Goal: Task Accomplishment & Management: Use online tool/utility

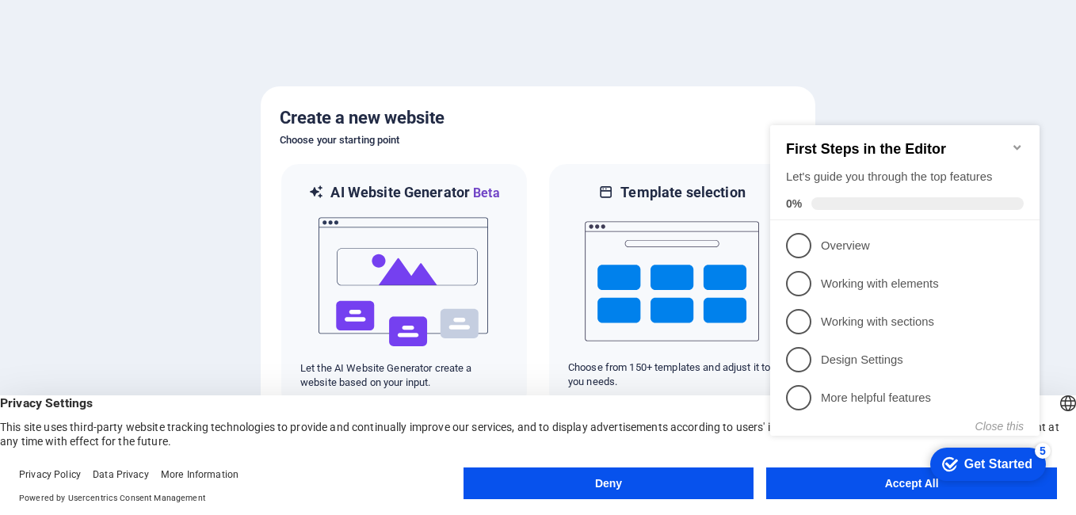
click at [824, 482] on div "checkmark Get Started 5 First Steps in the Editor Let's guide you through the t…" at bounding box center [908, 294] width 288 height 385
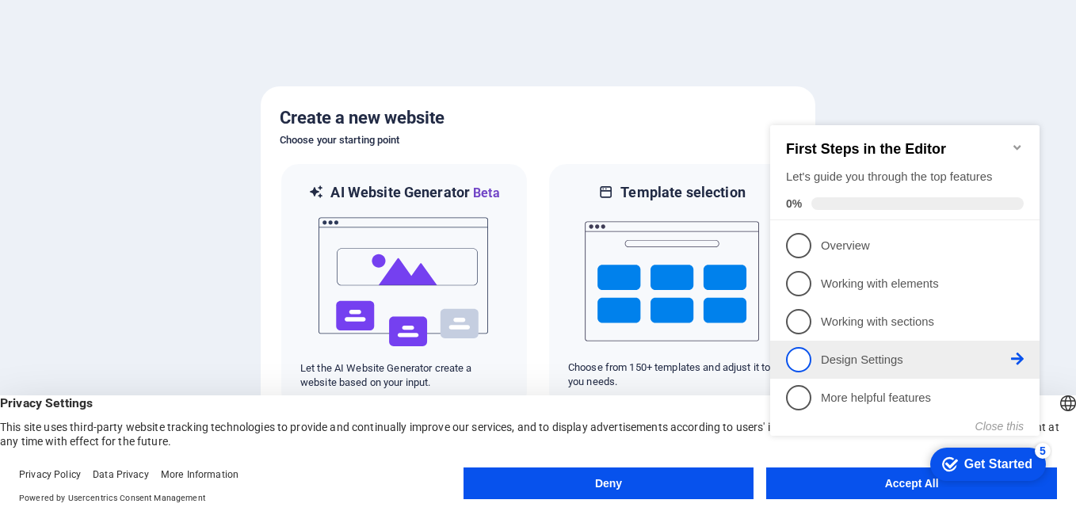
click at [800, 360] on span "4" at bounding box center [798, 359] width 25 height 25
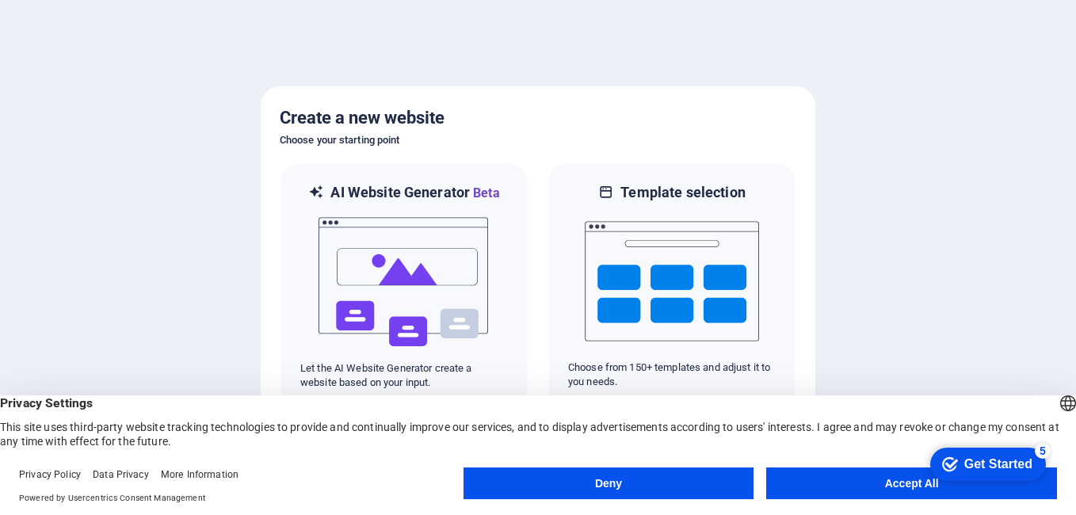
click at [835, 496] on button "Accept All" at bounding box center [911, 484] width 291 height 32
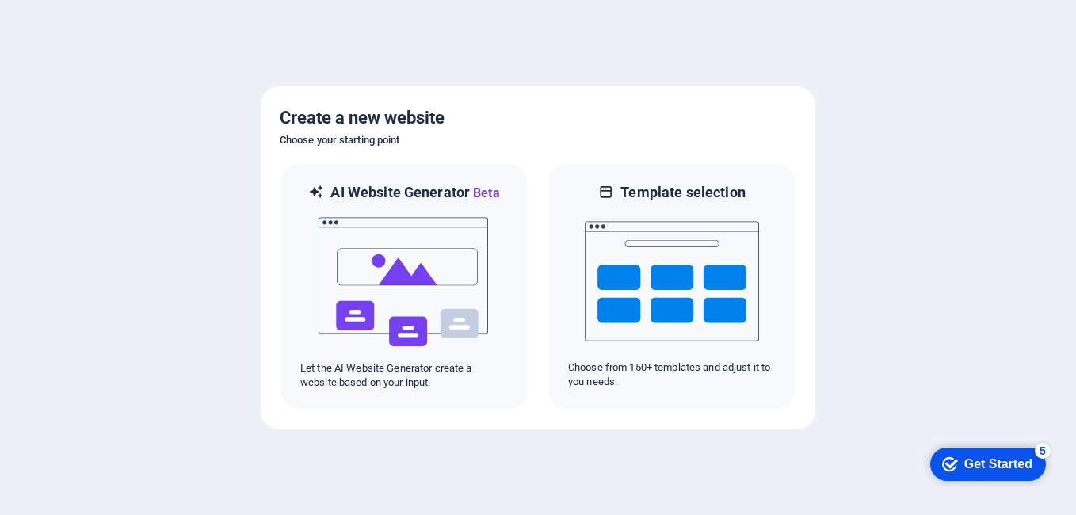
click at [963, 454] on div "checkmark Get Started 5" at bounding box center [988, 464] width 116 height 33
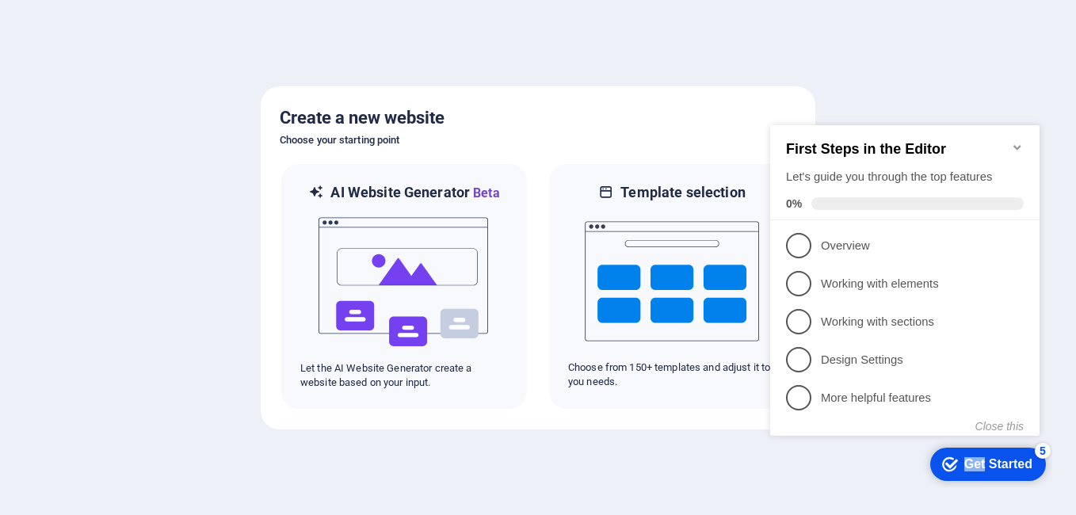
drag, startPoint x: 809, startPoint y: 116, endPoint x: 819, endPoint y: 460, distance: 344.1
click at [819, 460] on div "checkmark Get Started 5 First Steps in the Editor Let's guide you through the t…" at bounding box center [908, 294] width 288 height 385
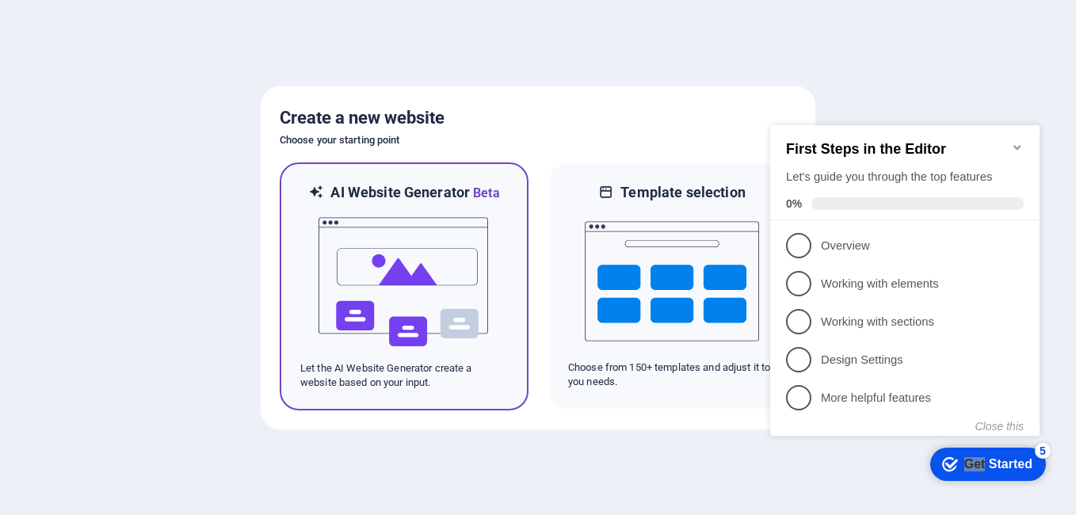
click at [460, 276] on img at bounding box center [404, 282] width 174 height 158
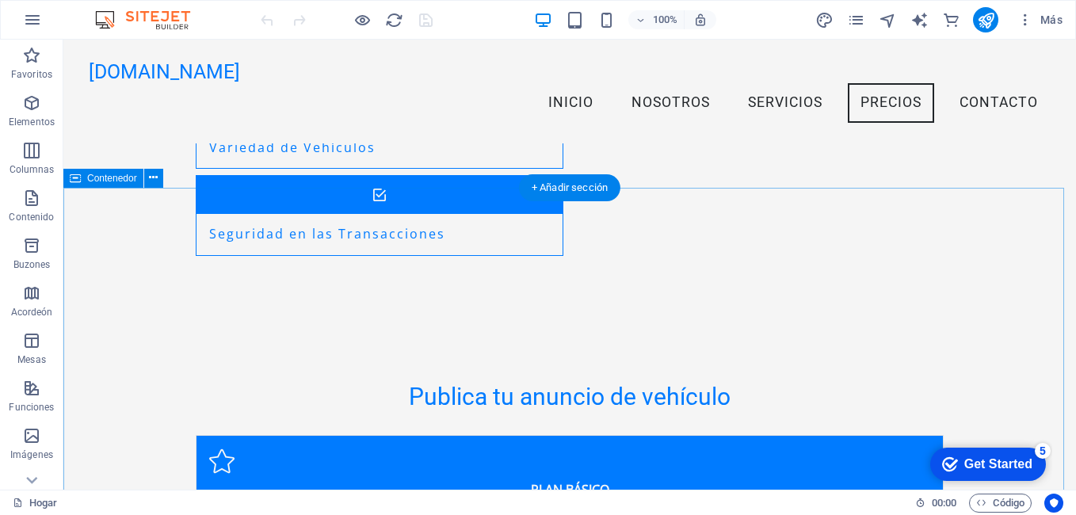
scroll to position [1902, 0]
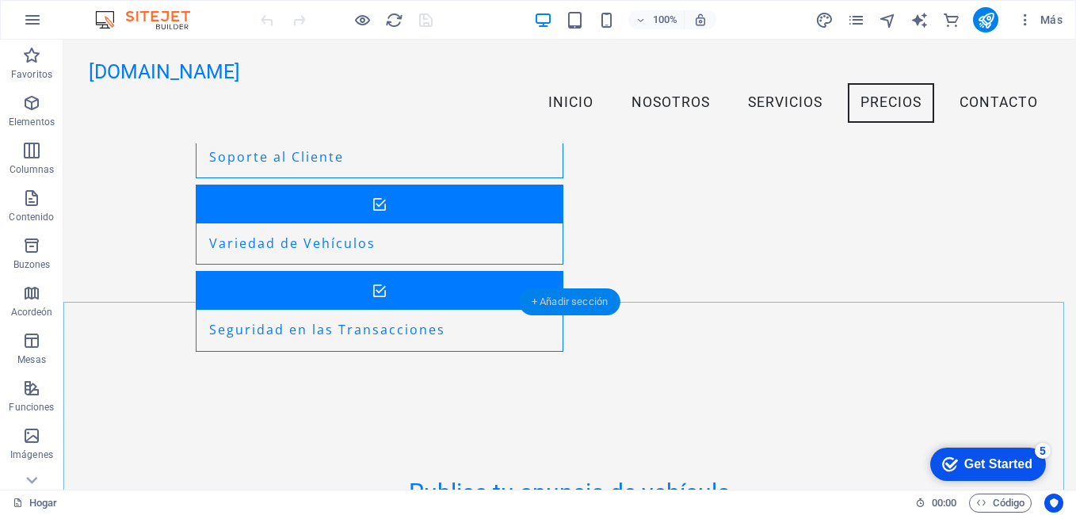
click at [582, 299] on div "+ Añadir sección" at bounding box center [569, 301] width 101 height 27
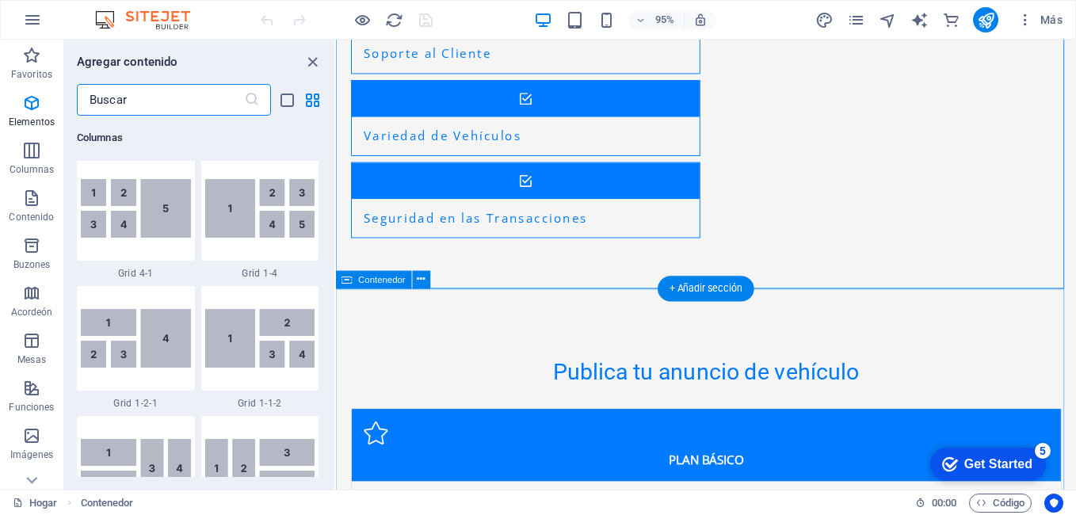
scroll to position [2773, 0]
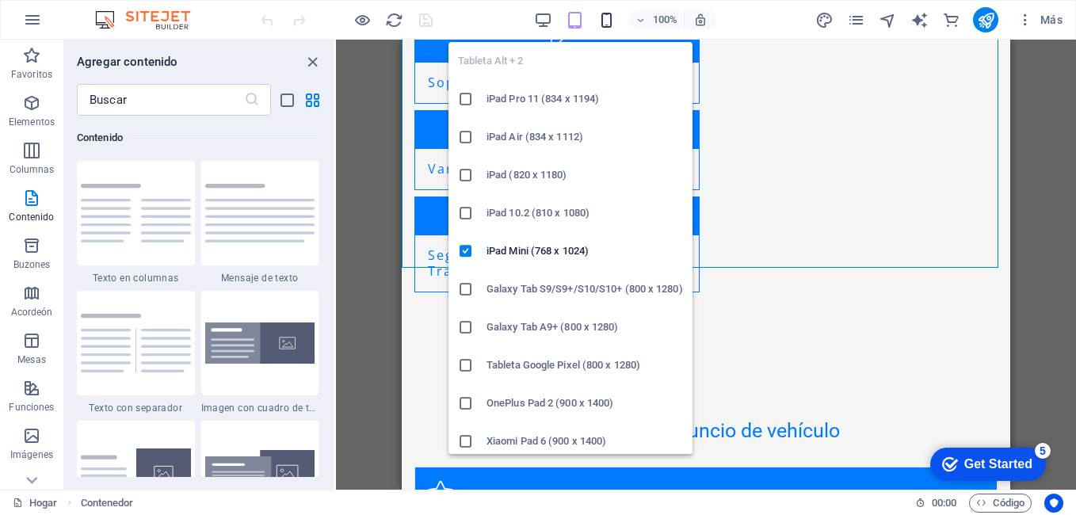
scroll to position [2636, 0]
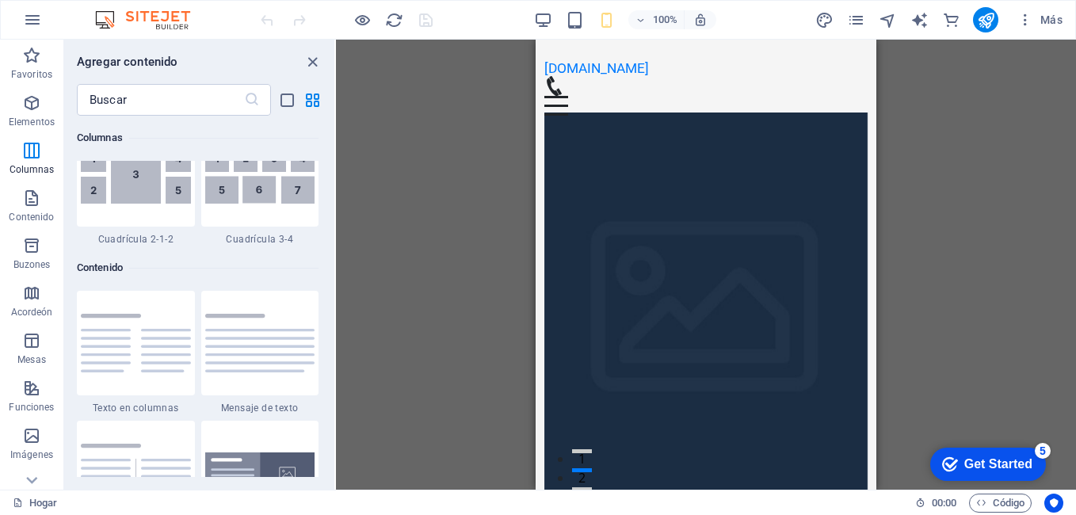
scroll to position [2535, 0]
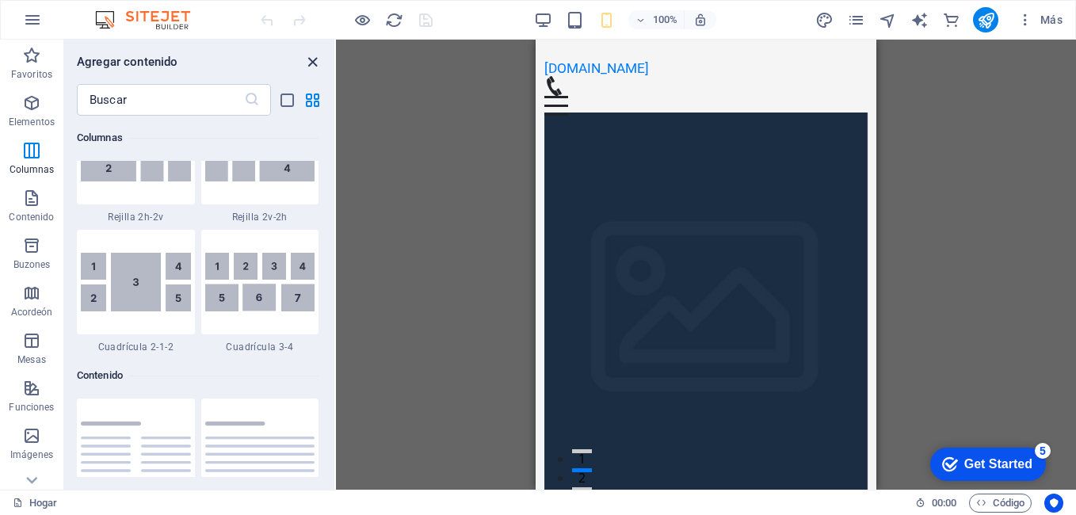
click at [311, 60] on icon "grupo Cerrar" at bounding box center [312, 62] width 18 height 18
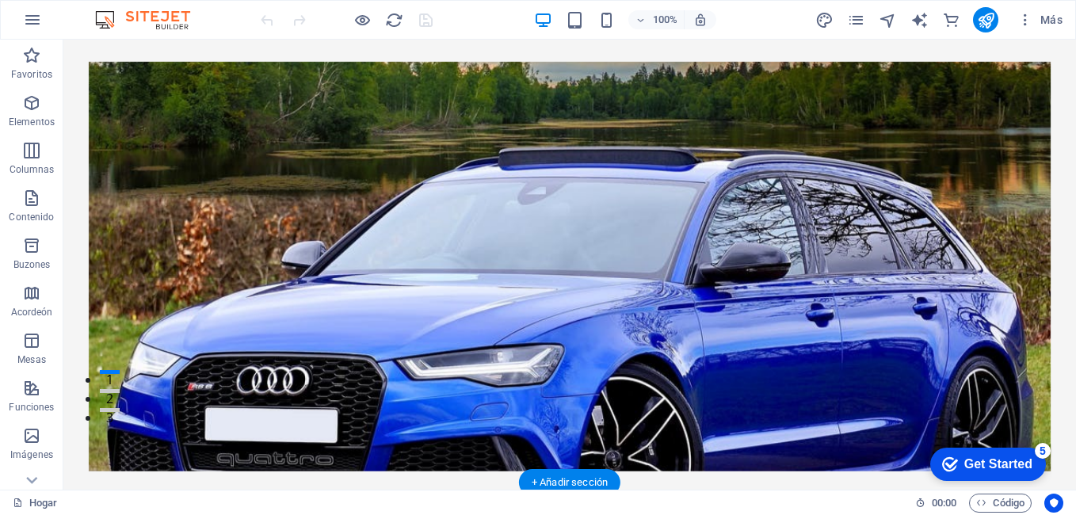
scroll to position [0, 0]
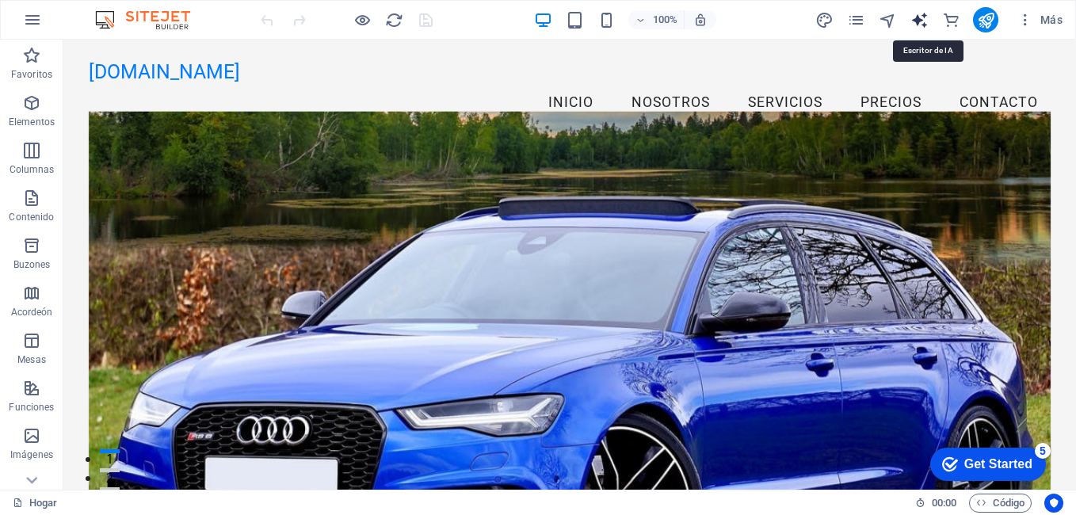
select select "English"
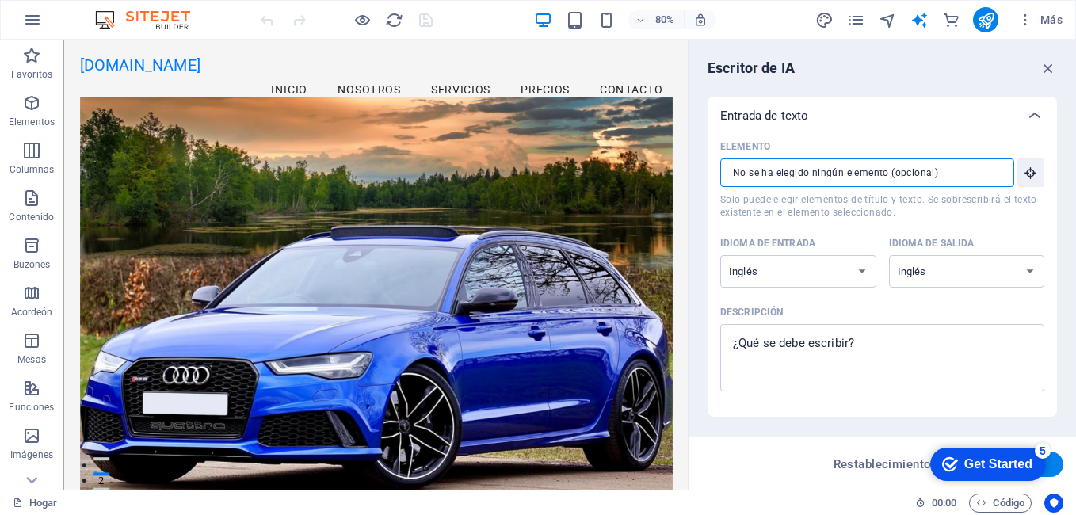
click at [888, 181] on input "Elemento ​ Solo puede elegir elementos de título y texto. Se sobrescribirá el t…" at bounding box center [861, 172] width 283 height 29
drag, startPoint x: 794, startPoint y: 374, endPoint x: 787, endPoint y: 331, distance: 43.4
click at [791, 363] on div "Elemento ​ Solo puede elegir elementos de título y texto. Se sobrescribirá el t…" at bounding box center [882, 269] width 324 height 269
select select "Spanish"
click at [720, 255] on select "Albanés Árabe Armenio Awadhi Azerbaiyano Baskir Vasco Bielorruso Bengalí Bhojpu…" at bounding box center [798, 271] width 156 height 32
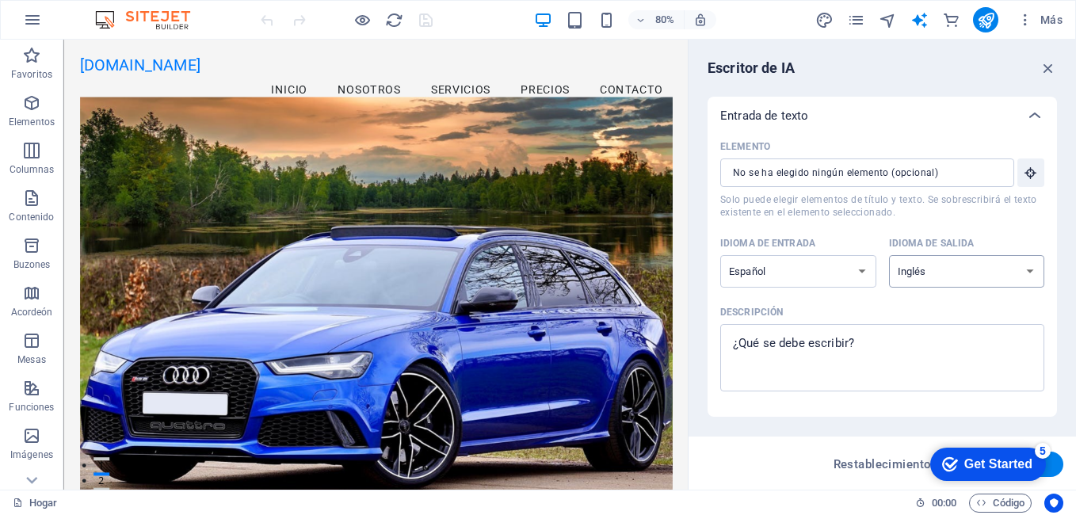
click at [918, 278] on select "Albanés Árabe Armenio Awadhi Azerbaiyano Baskir Vasco Bielorruso Bengalí Bhojpu…" at bounding box center [967, 271] width 156 height 32
select select "Spanish"
click at [889, 255] on select "Albanés Árabe Armenio Awadhi Azerbaiyano Baskir Vasco Bielorruso Bengalí Bhojpu…" at bounding box center [967, 271] width 156 height 32
click at [984, 464] on div "Get Started" at bounding box center [998, 464] width 68 height 14
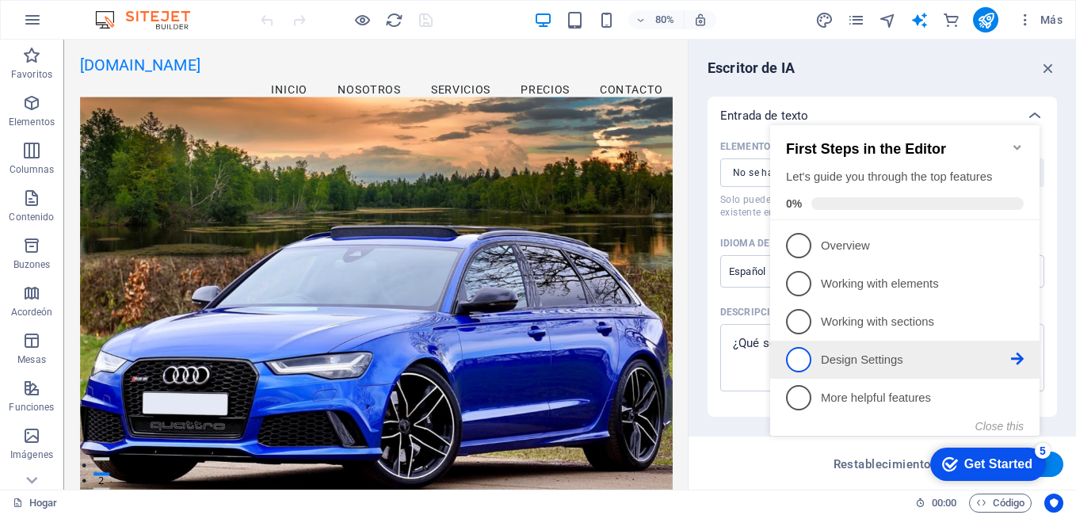
click at [803, 359] on span "4" at bounding box center [798, 359] width 25 height 25
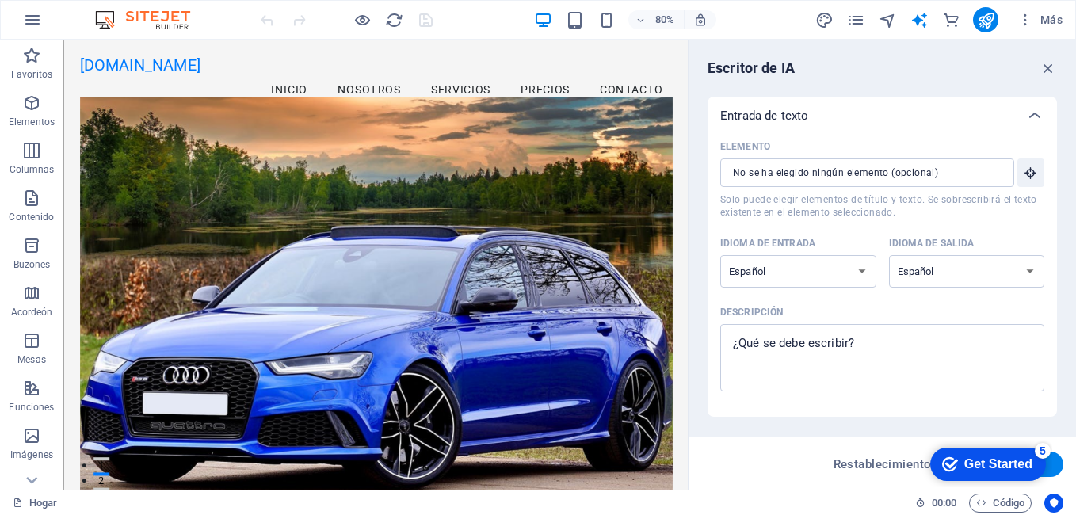
click at [989, 458] on div "Get Started" at bounding box center [998, 464] width 68 height 14
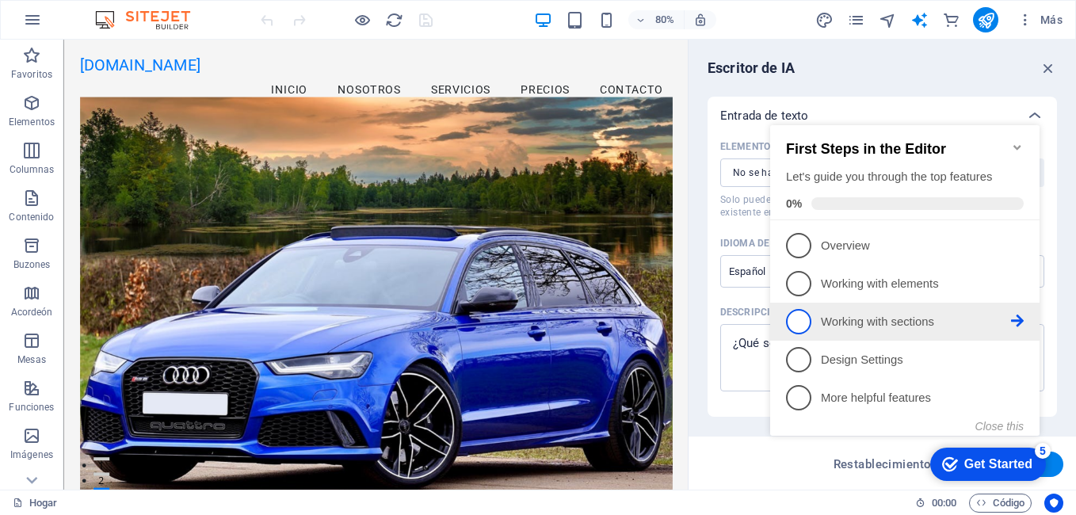
click at [818, 313] on link "3 Working with sections - incomplete" at bounding box center [905, 321] width 238 height 25
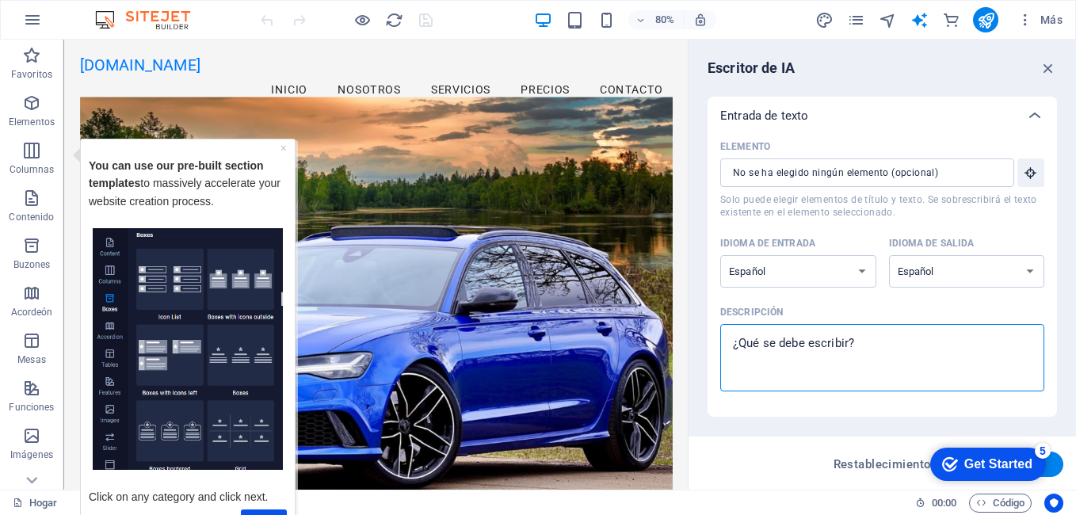
click at [868, 340] on textarea "Descripción x ​" at bounding box center [882, 358] width 308 height 52
click at [781, 350] on textarea "Descripción x ​" at bounding box center [882, 358] width 308 height 52
type textarea "x"
click at [987, 452] on div "checkmark Get Started 5" at bounding box center [988, 464] width 116 height 33
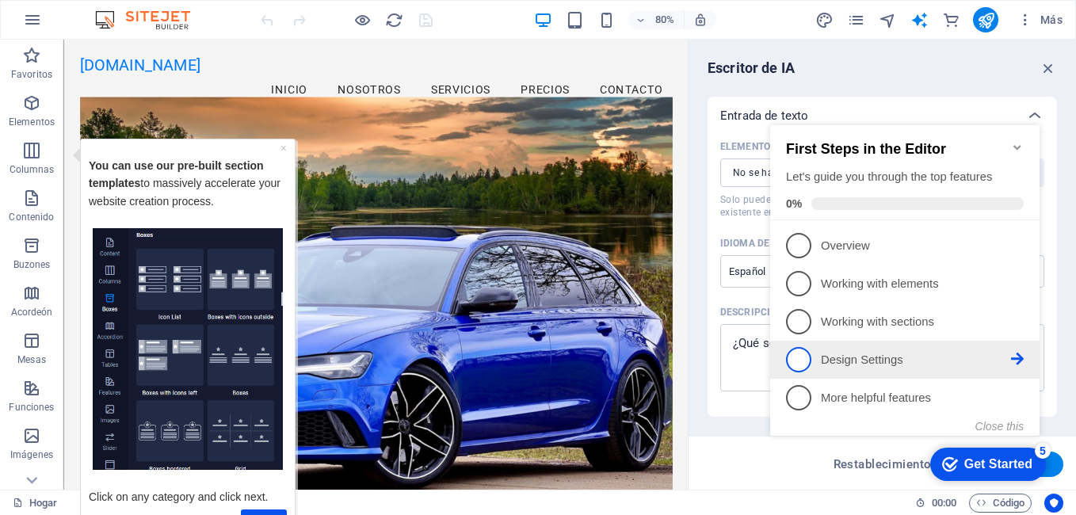
click at [797, 359] on span "4" at bounding box center [798, 359] width 25 height 25
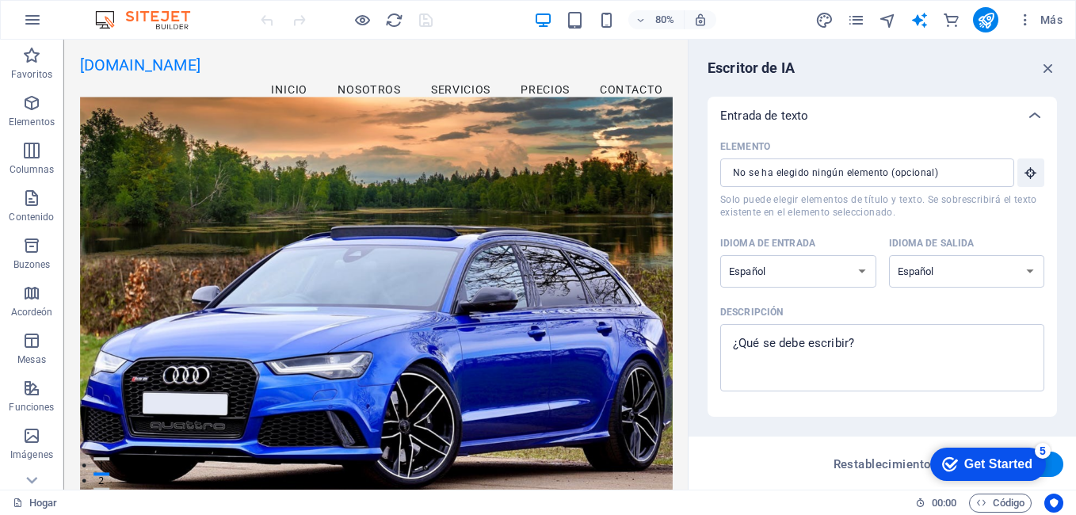
click at [971, 457] on div "Get Started" at bounding box center [998, 464] width 68 height 14
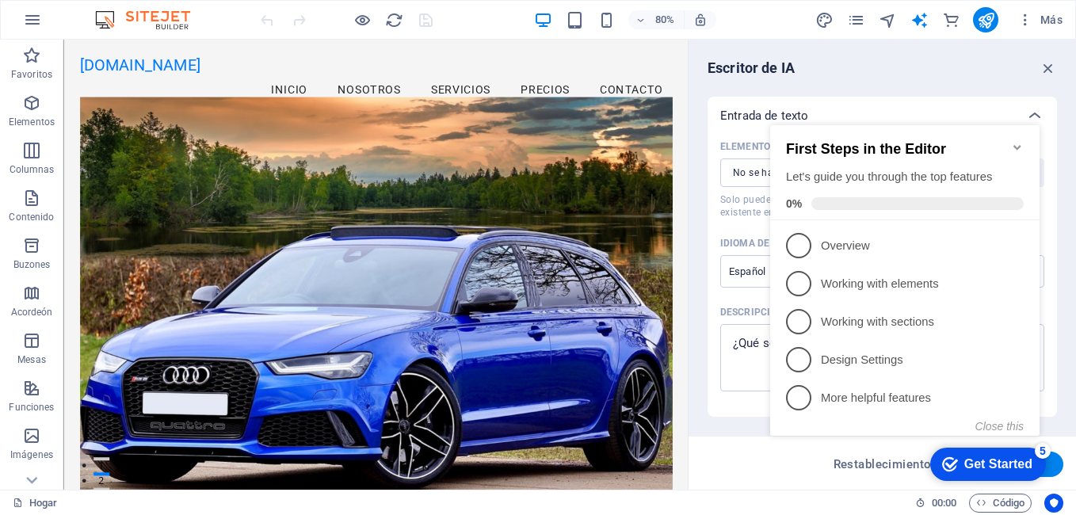
click at [754, 442] on div "Restablecimiento Generar texto" at bounding box center [882, 463] width 387 height 53
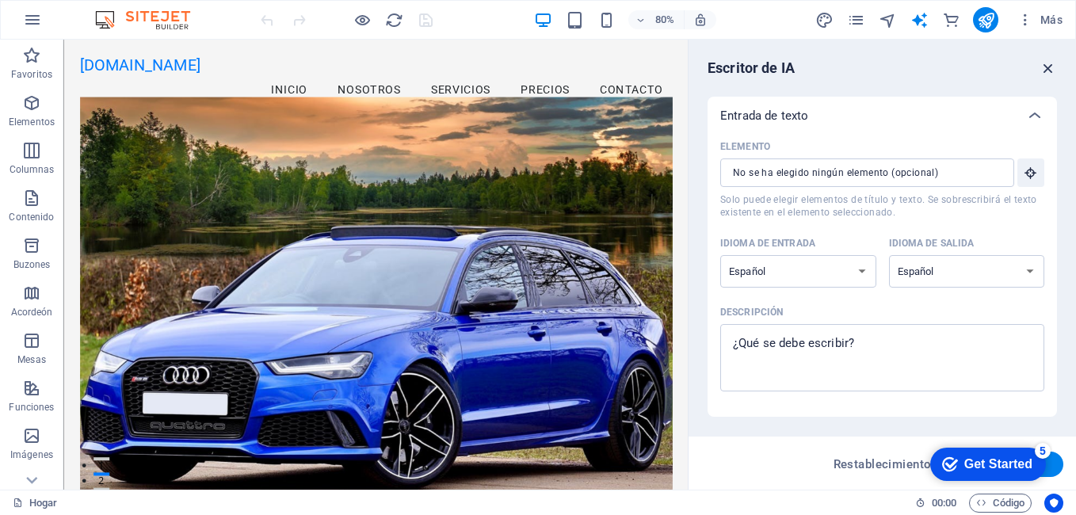
click at [1045, 68] on icon "button" at bounding box center [1048, 67] width 17 height 17
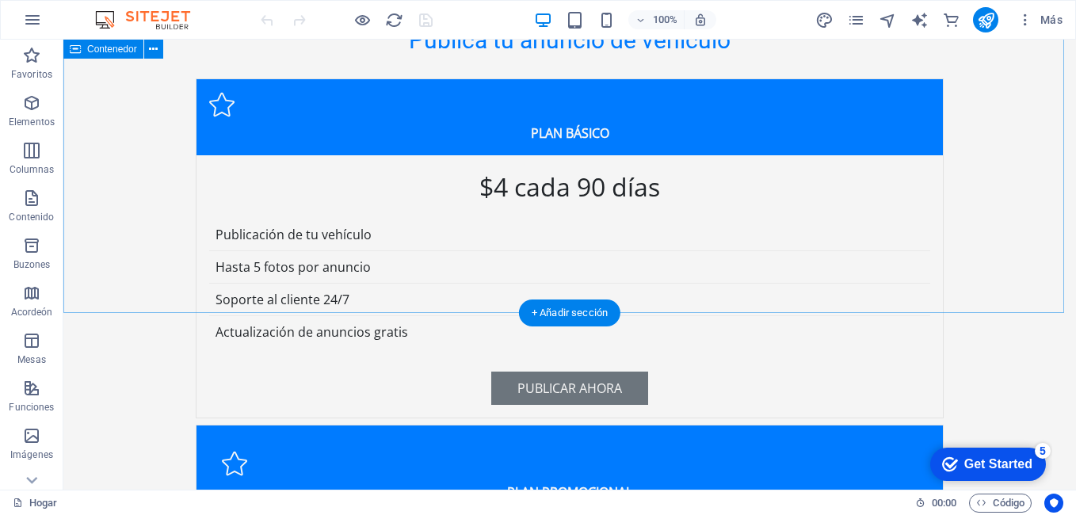
scroll to position [2500, 0]
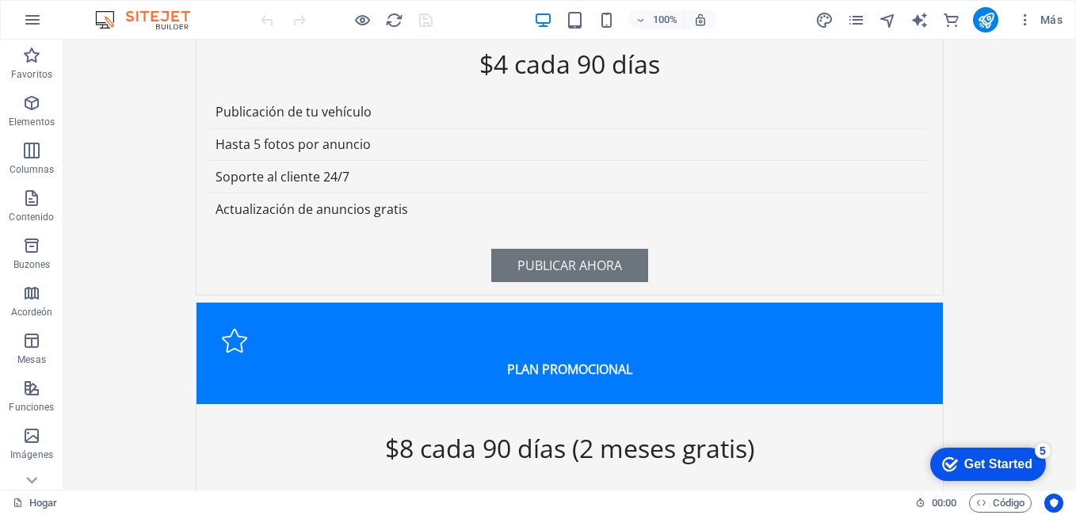
click at [1017, 459] on div "Get Started" at bounding box center [998, 464] width 68 height 14
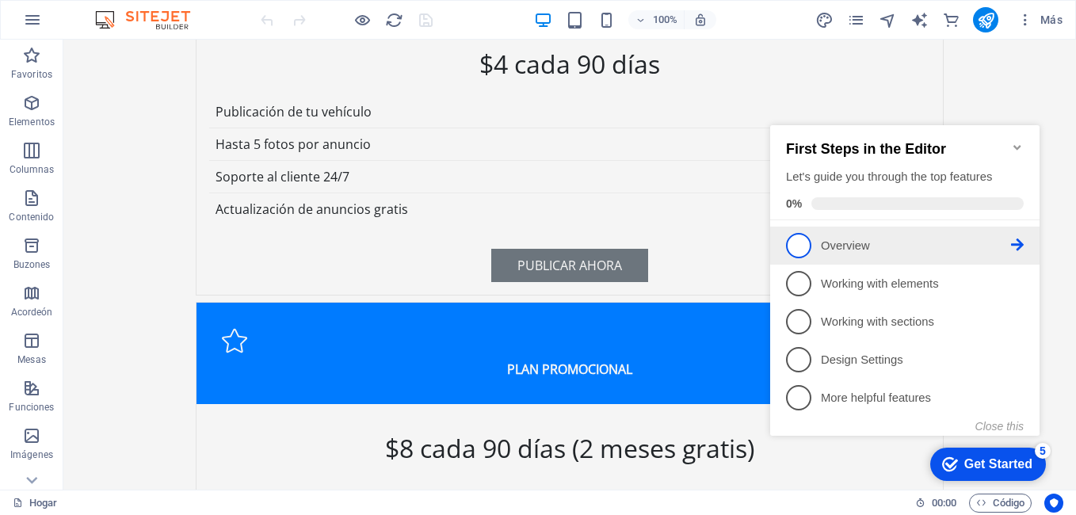
click at [888, 245] on p "Overview - incomplete" at bounding box center [916, 246] width 190 height 17
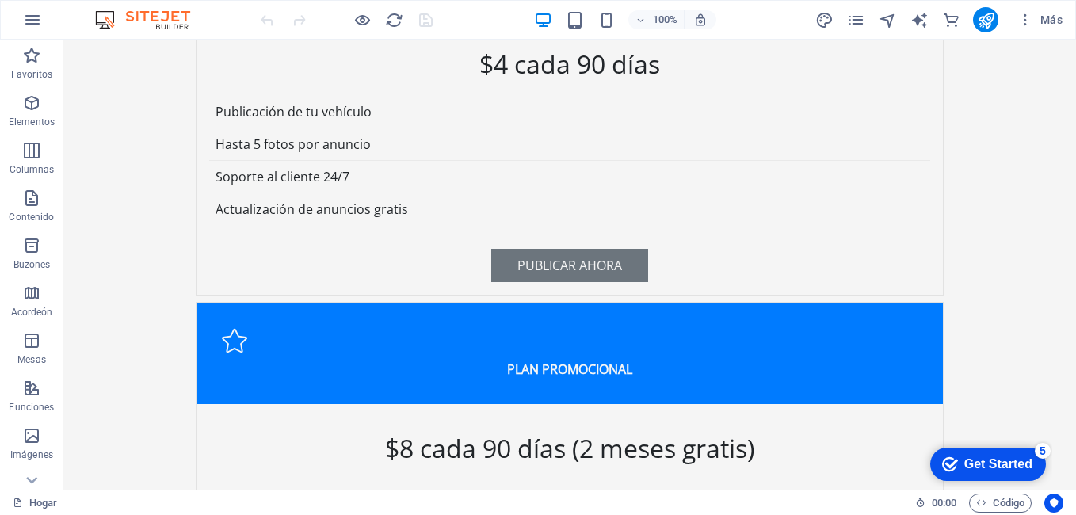
scroll to position [0, 0]
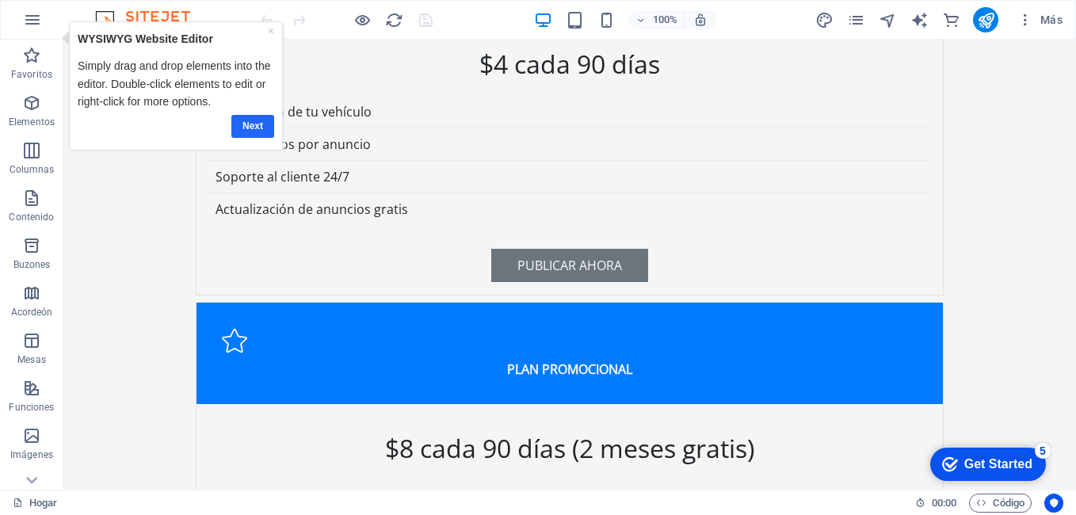
drag, startPoint x: 248, startPoint y: 124, endPoint x: 242, endPoint y: 107, distance: 18.3
click at [248, 124] on link "Next" at bounding box center [252, 126] width 43 height 23
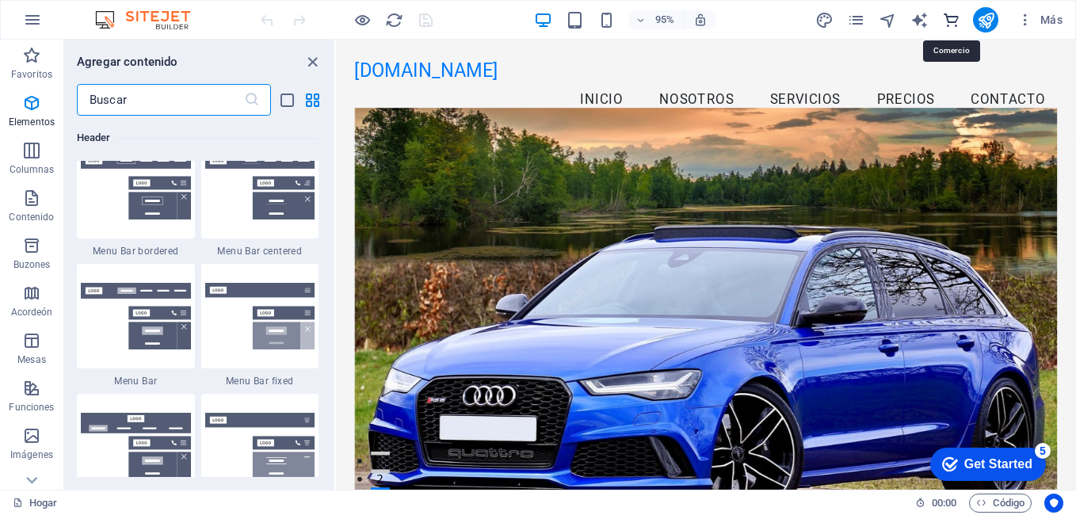
scroll to position [15271, 0]
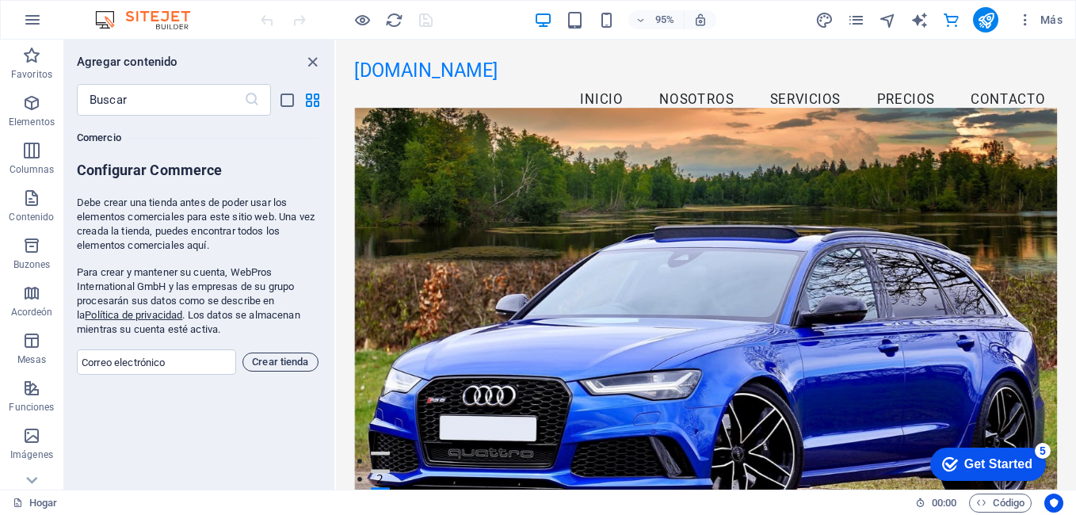
click at [290, 361] on span "Crear tienda" at bounding box center [281, 362] width 62 height 19
click at [176, 364] on input "email" at bounding box center [156, 361] width 159 height 25
type input "tupanamaster@gmail.com"
click at [281, 368] on span "Crear tienda" at bounding box center [281, 362] width 62 height 19
